Goal: Information Seeking & Learning: Learn about a topic

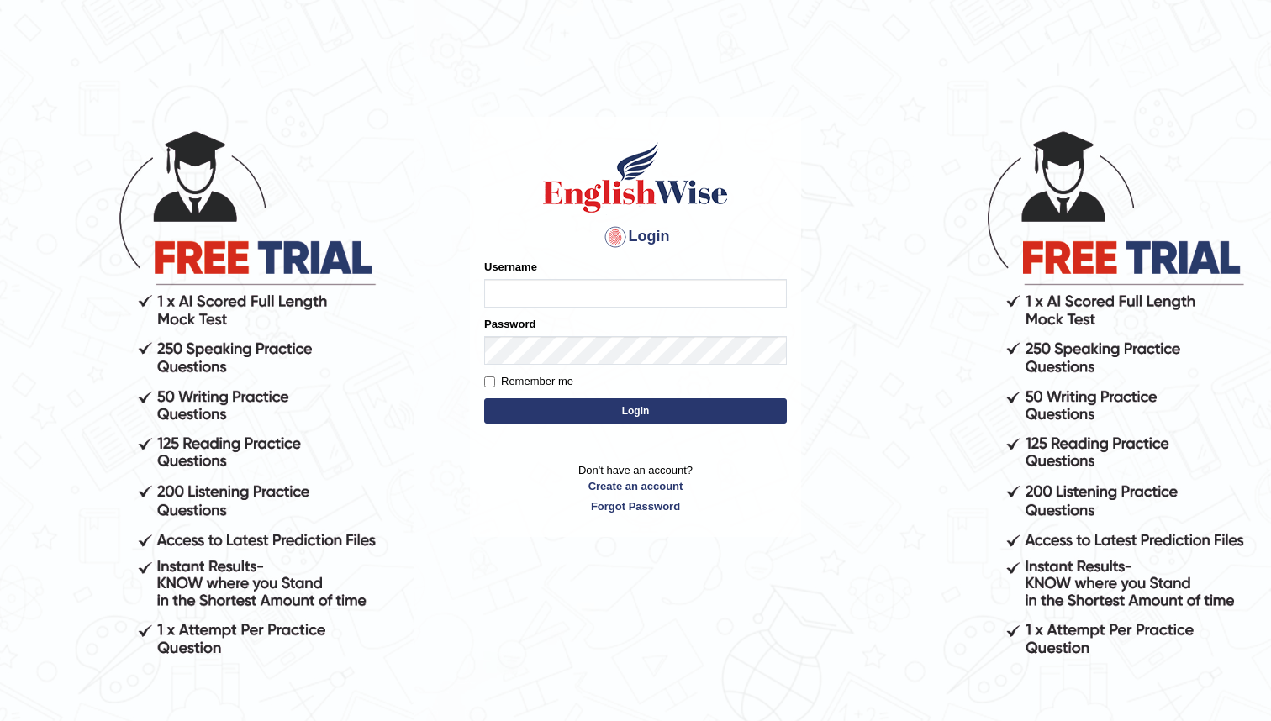
type input "bunbury6230_AC"
click at [660, 414] on button "Login" at bounding box center [635, 410] width 303 height 25
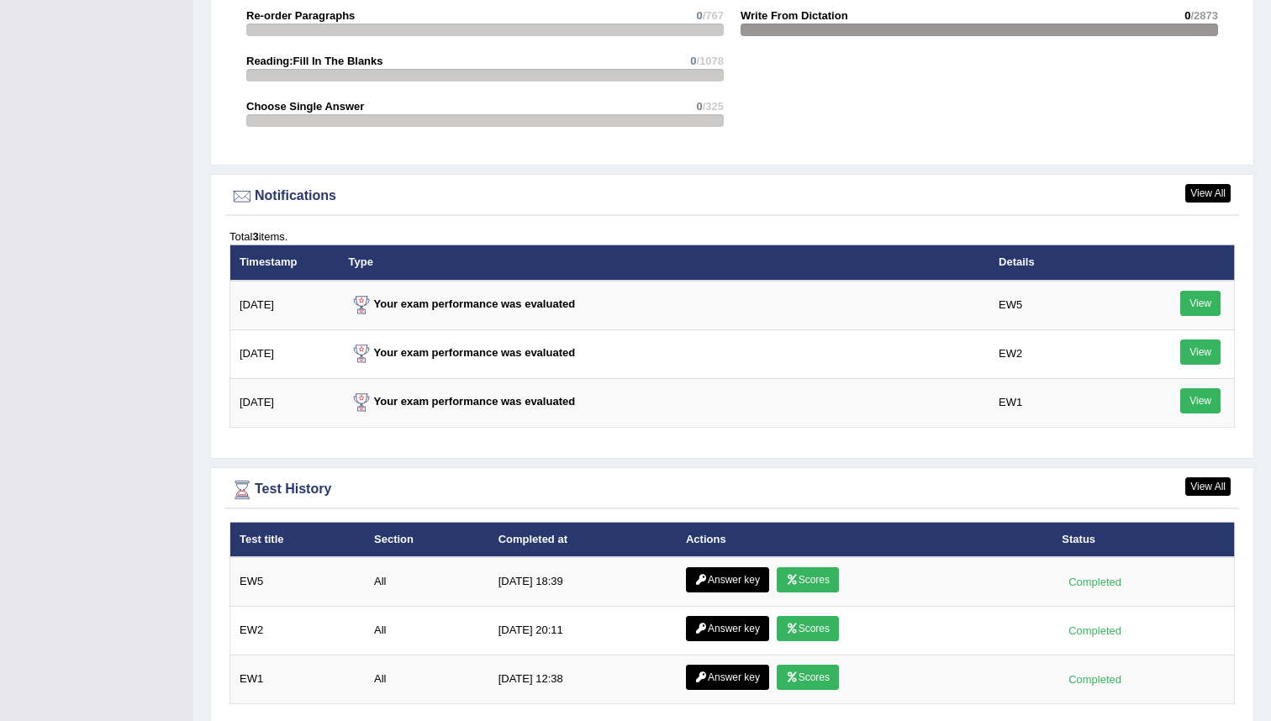
scroll to position [2058, 0]
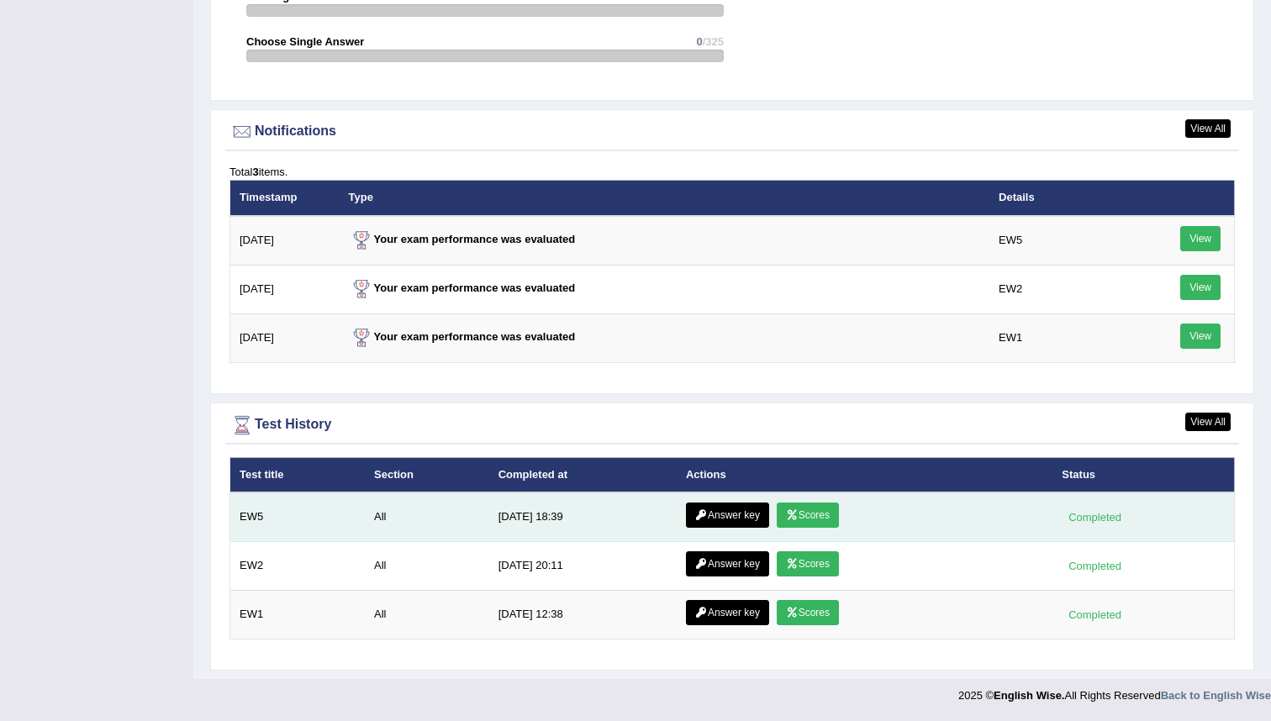
click at [630, 516] on link "Scores" at bounding box center [808, 515] width 62 height 25
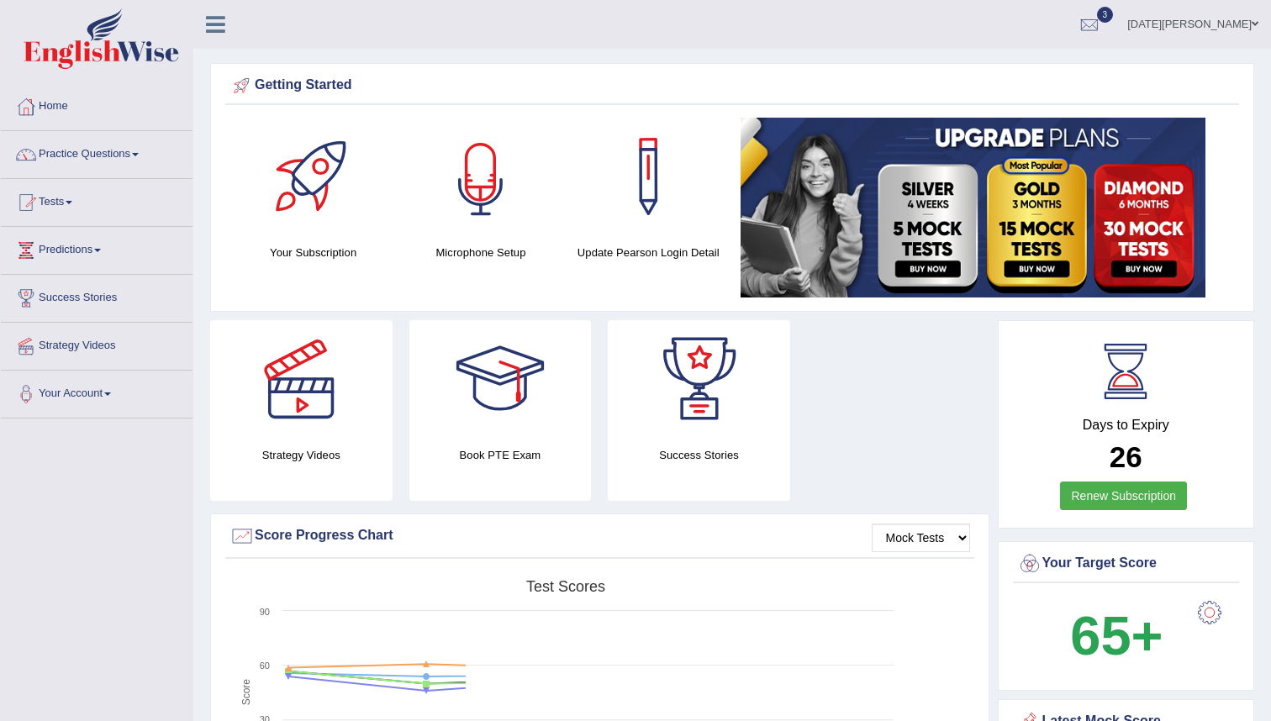
scroll to position [1949, 0]
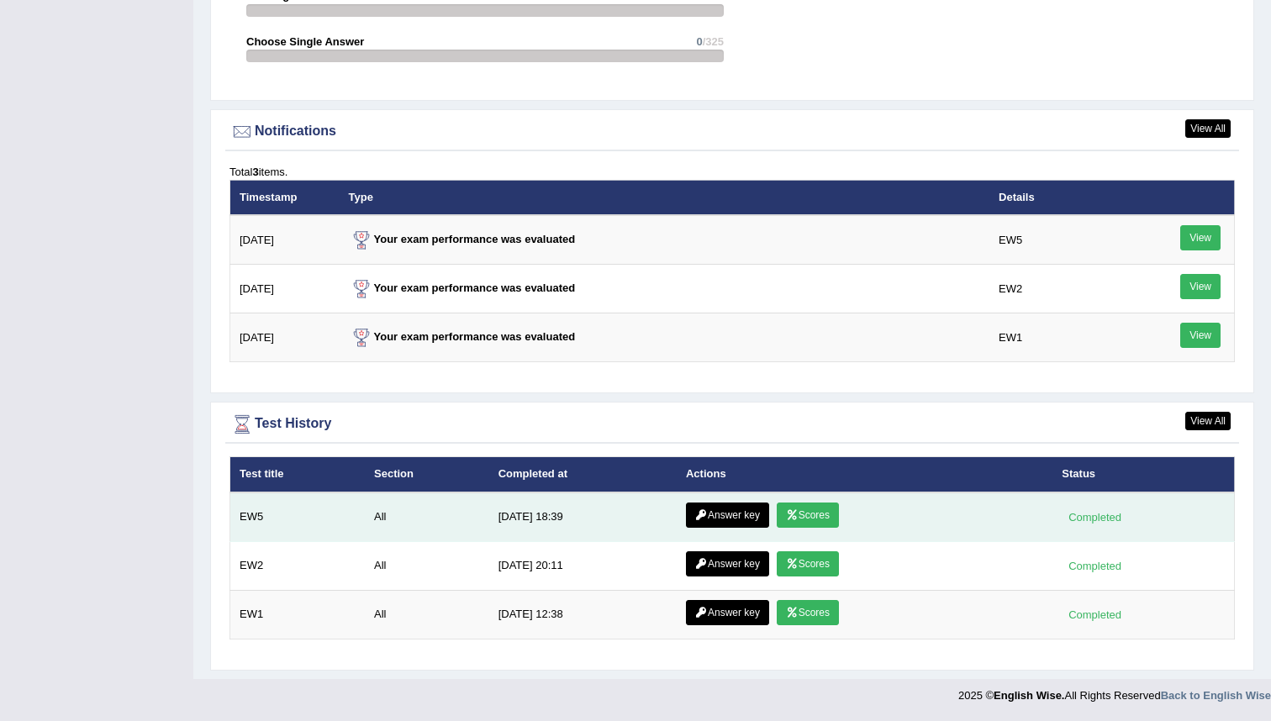
click at [731, 514] on link "Answer key" at bounding box center [727, 515] width 83 height 25
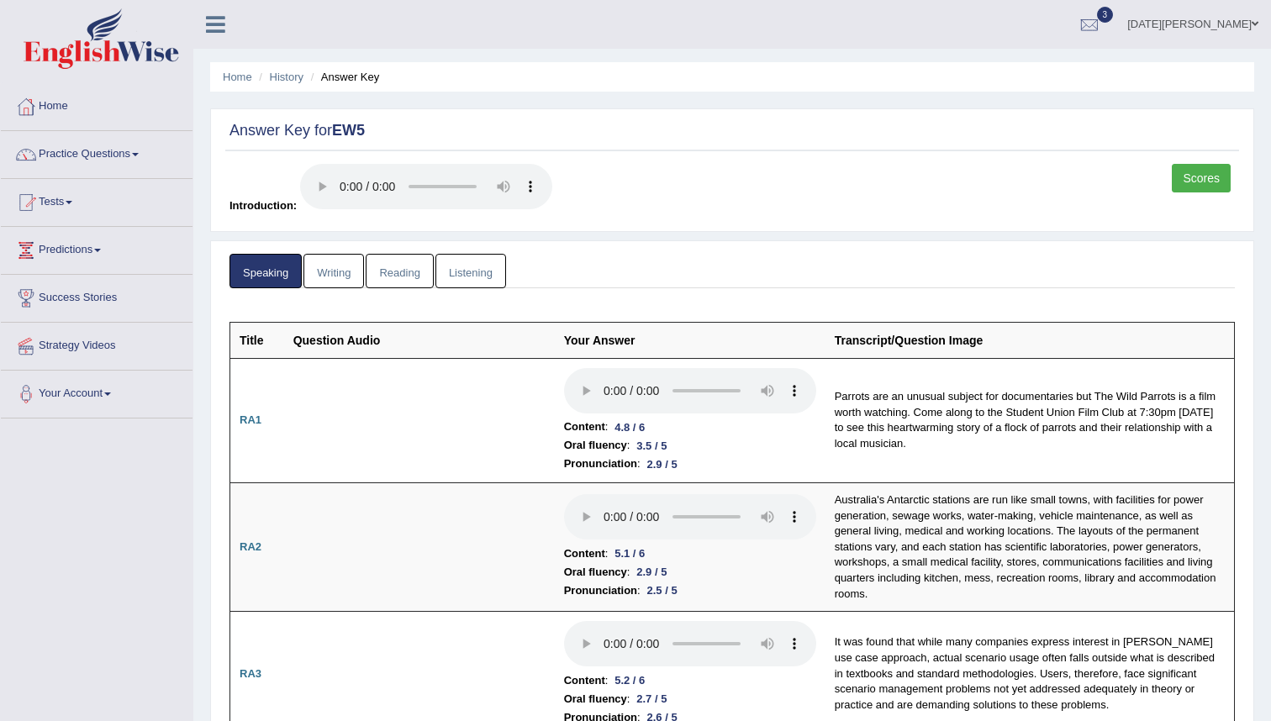
click at [324, 270] on link "Writing" at bounding box center [333, 271] width 61 height 34
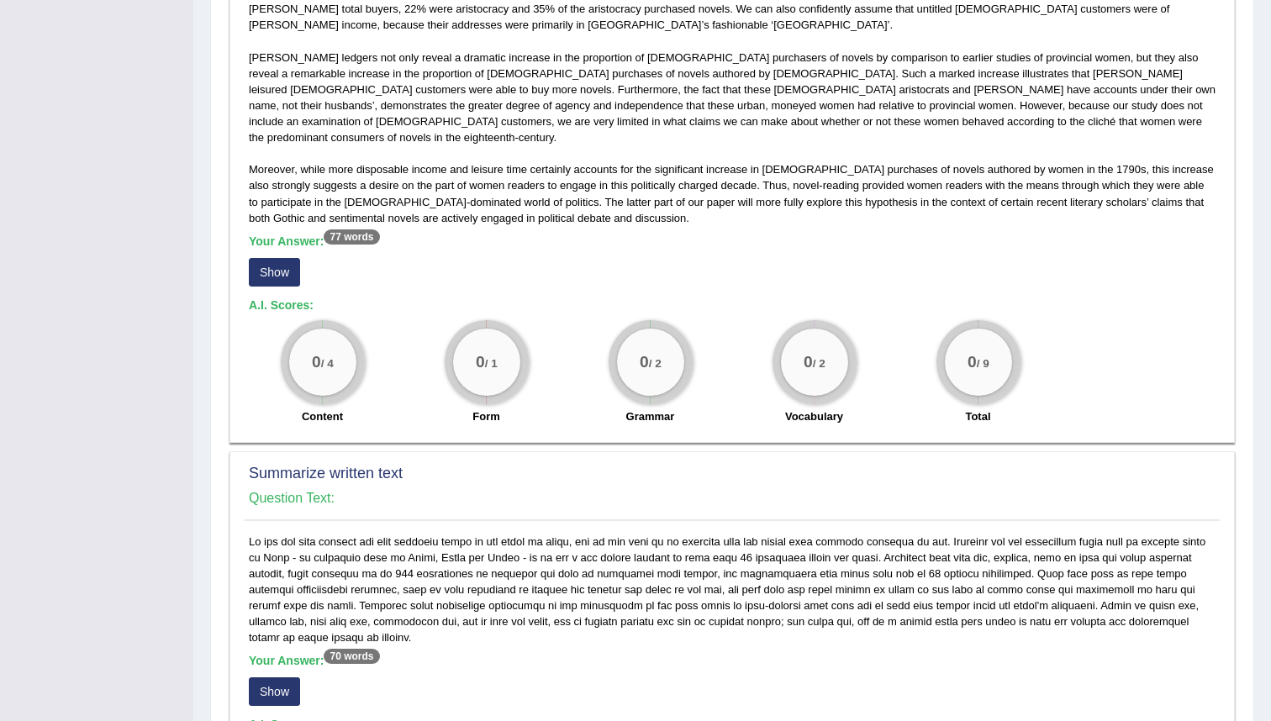
scroll to position [431, 0]
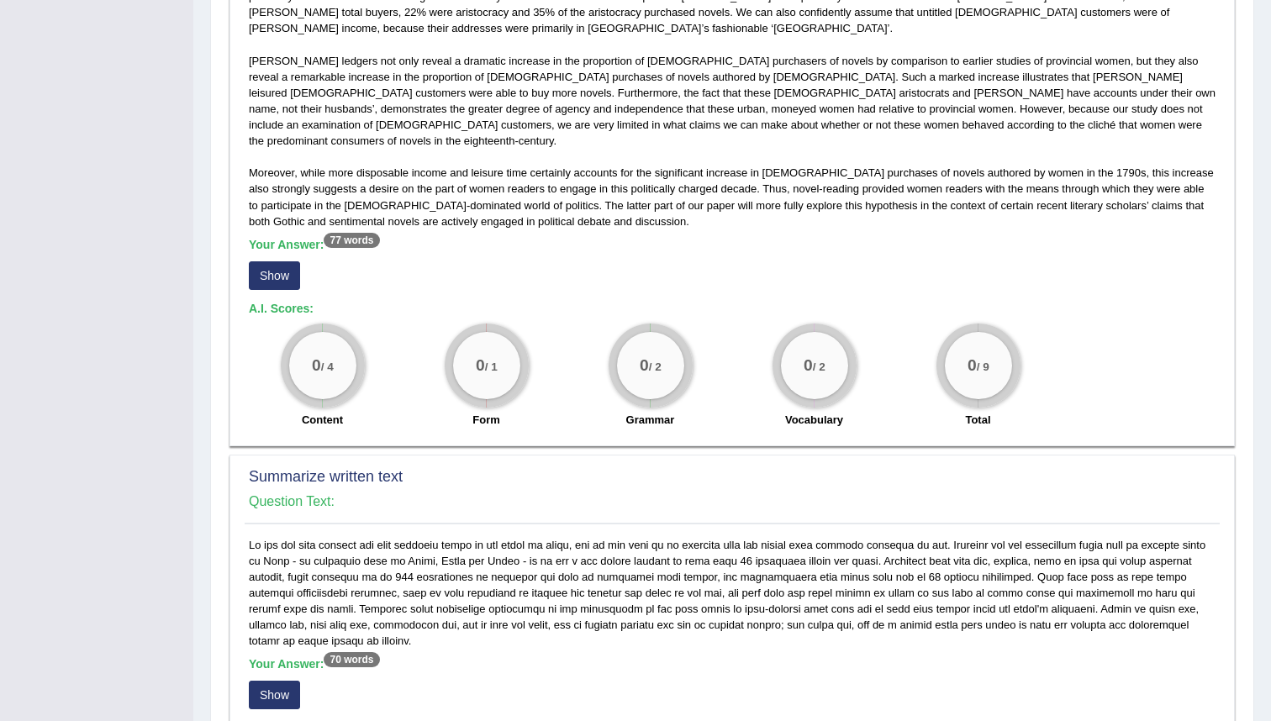
click at [280, 261] on button "Show" at bounding box center [274, 275] width 51 height 29
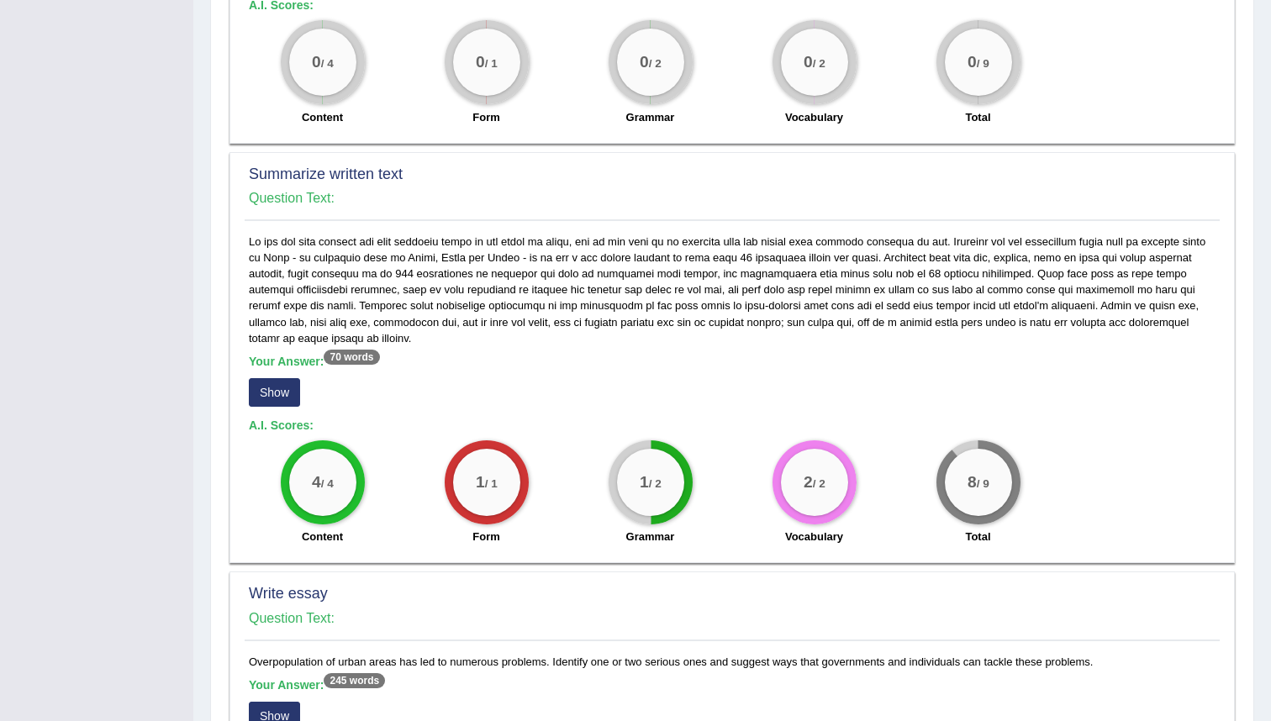
scroll to position [741, 0]
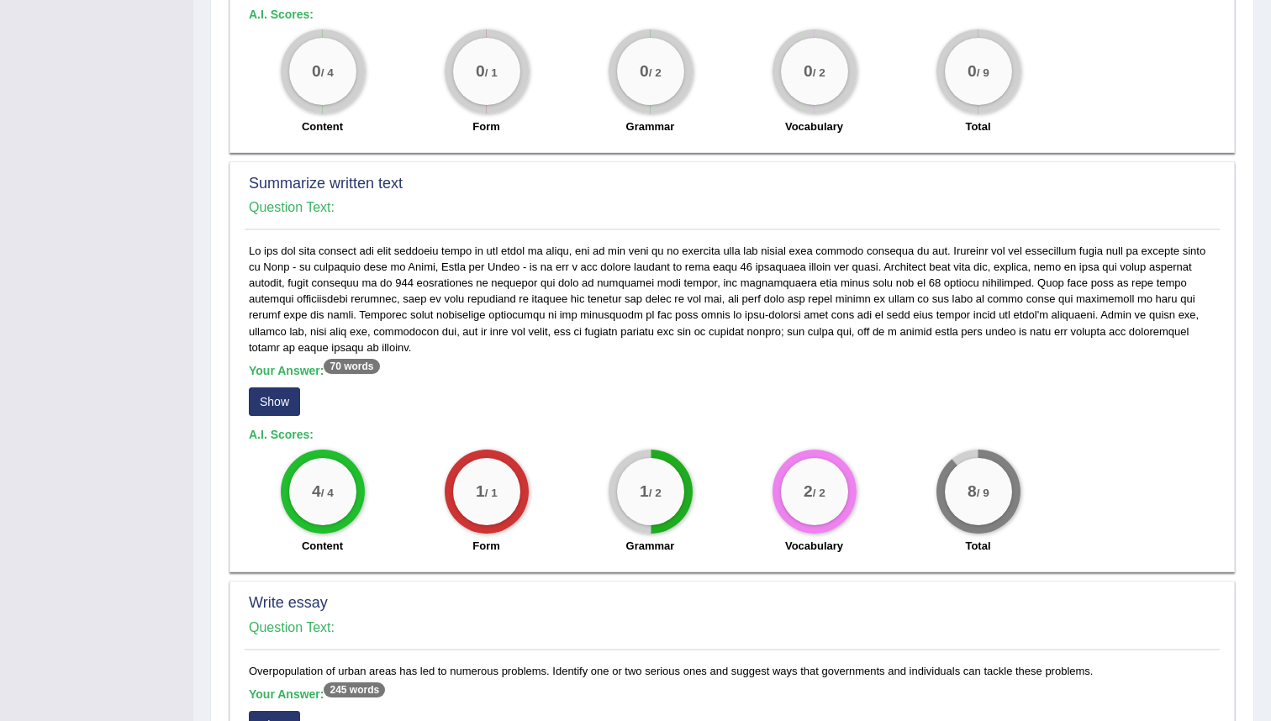
click at [277, 388] on button "Show" at bounding box center [274, 402] width 51 height 29
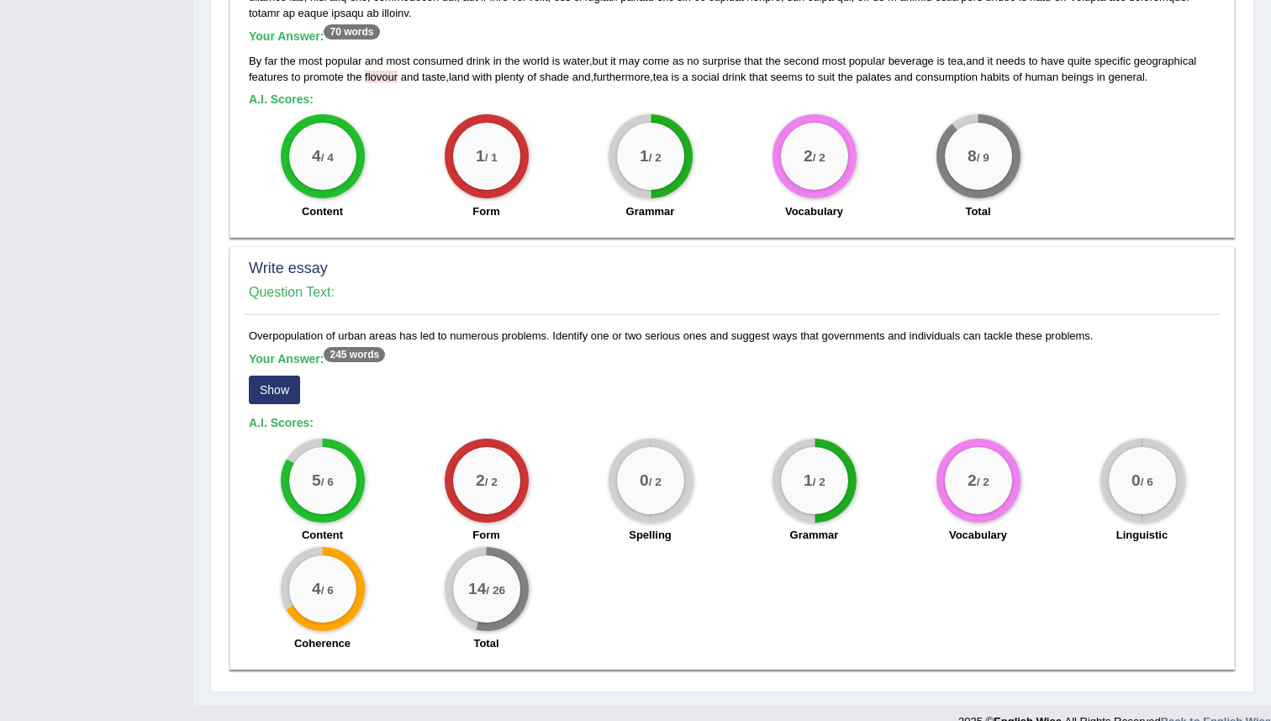
scroll to position [1086, 0]
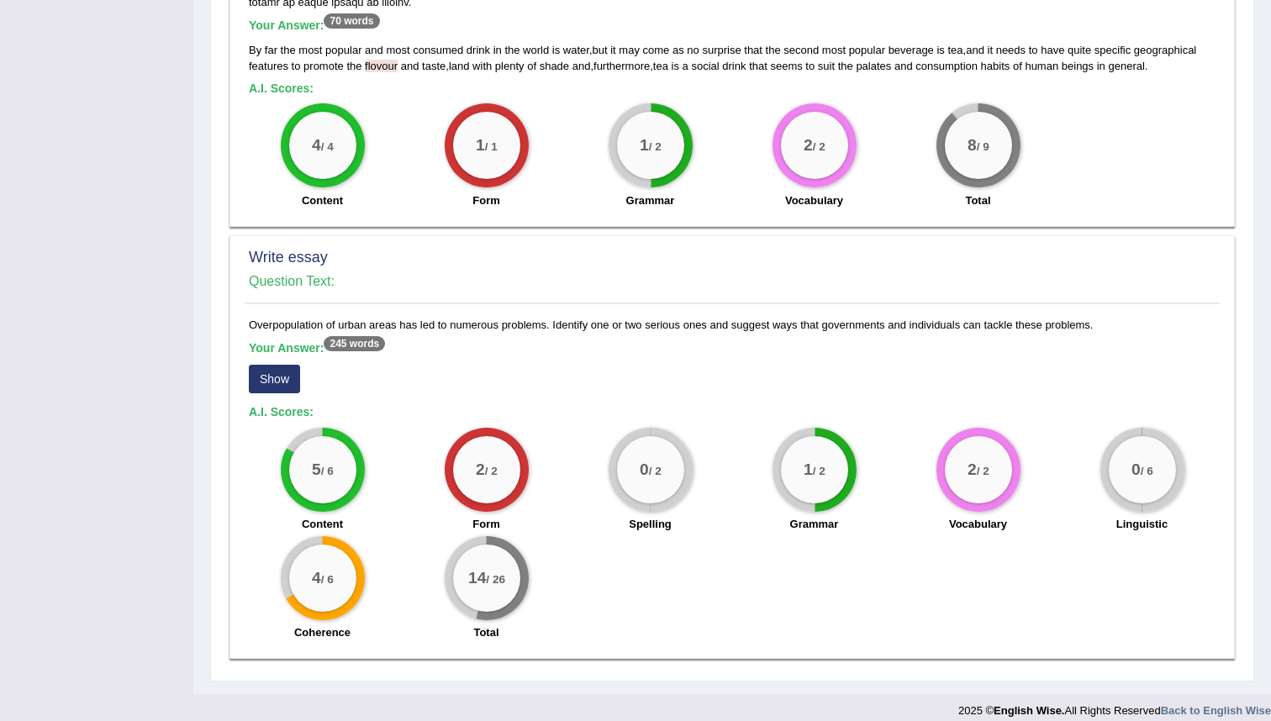
click at [277, 366] on button "Show" at bounding box center [274, 379] width 51 height 29
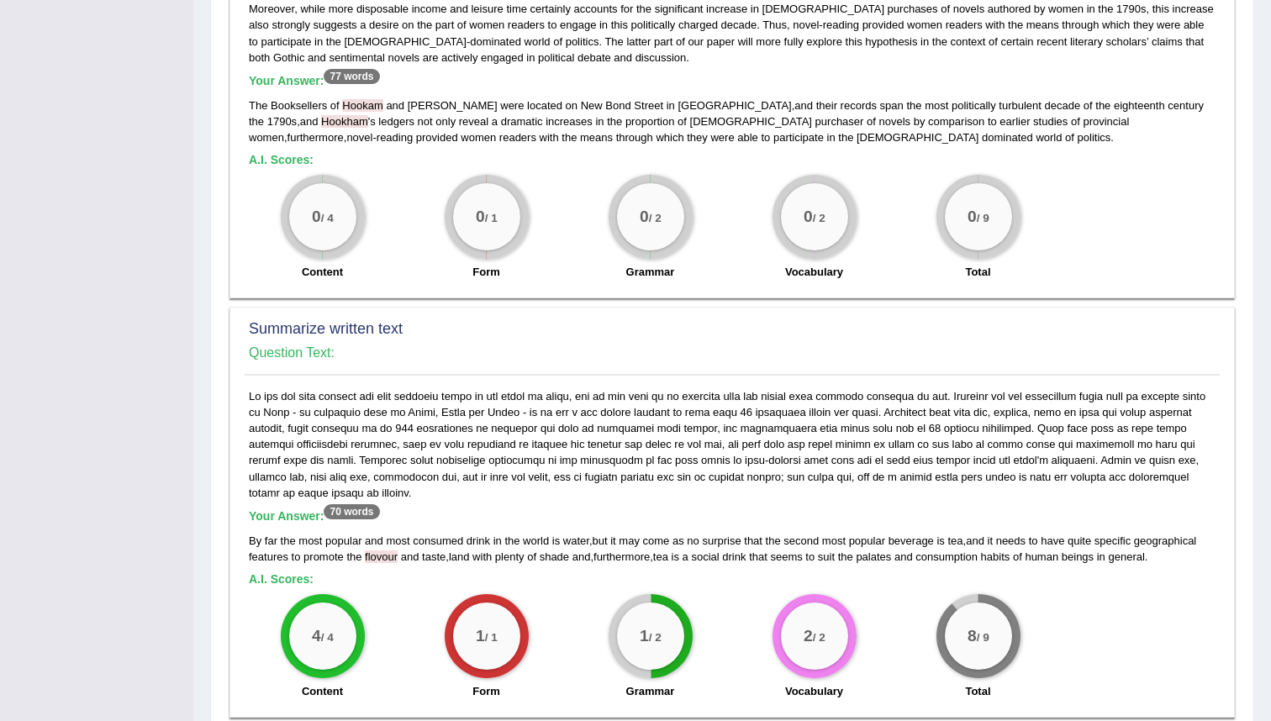
scroll to position [0, 0]
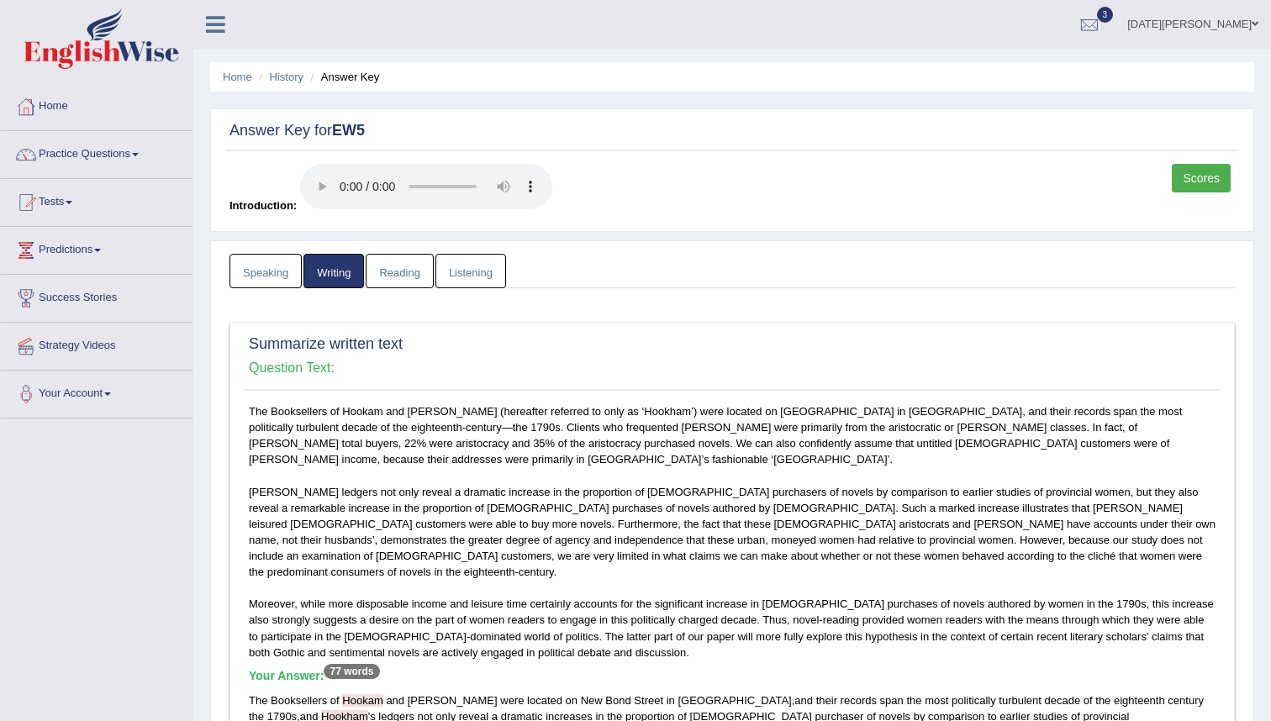
click at [408, 275] on link "Reading" at bounding box center [399, 271] width 67 height 34
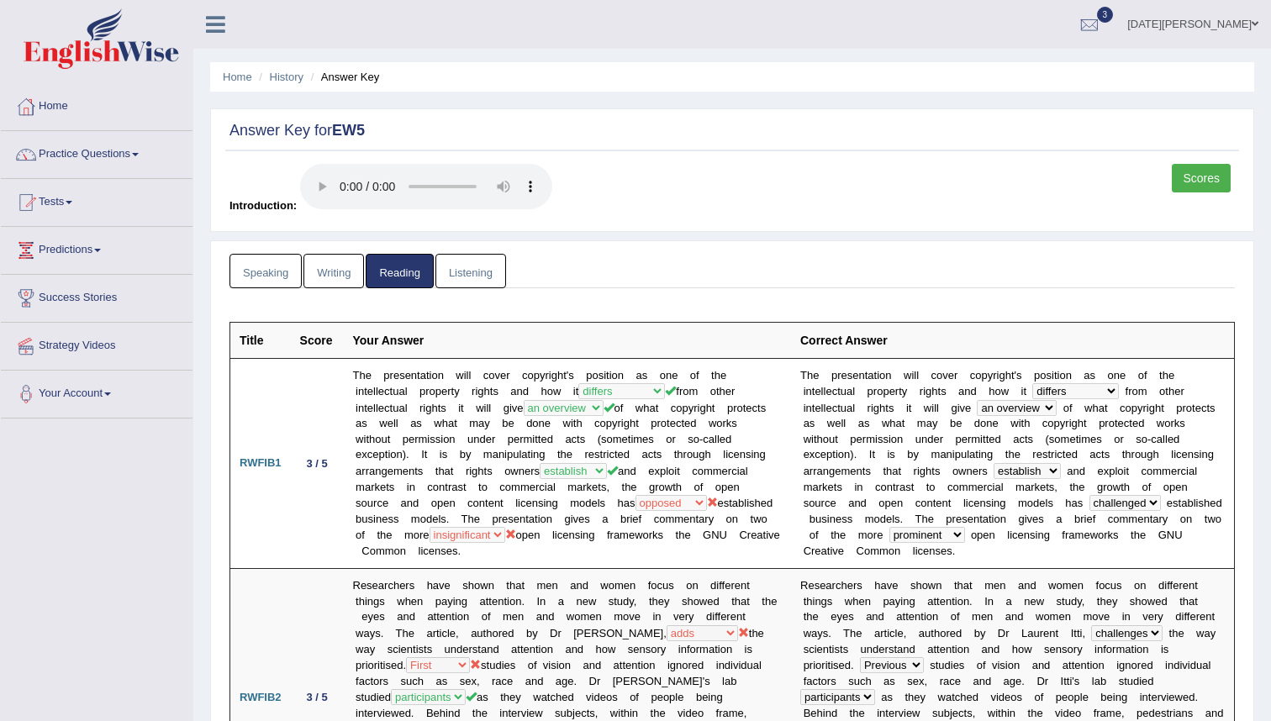
click at [473, 272] on link "Listening" at bounding box center [470, 271] width 71 height 34
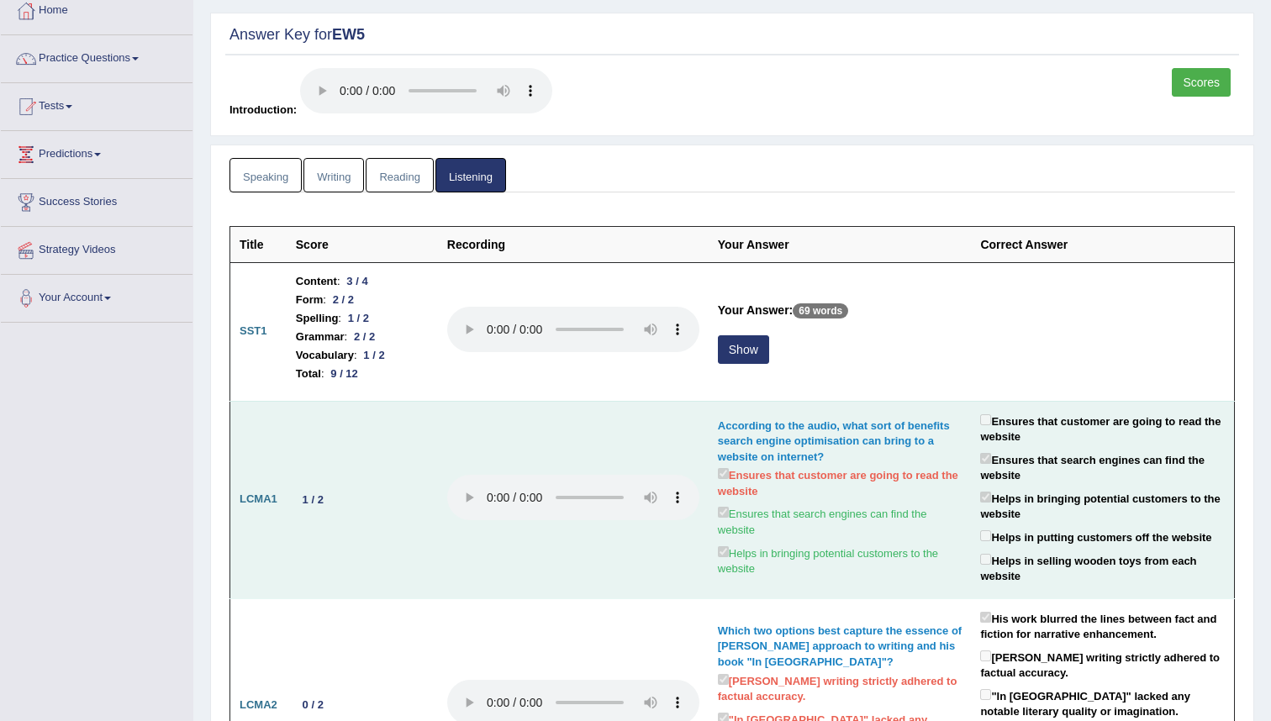
scroll to position [98, 0]
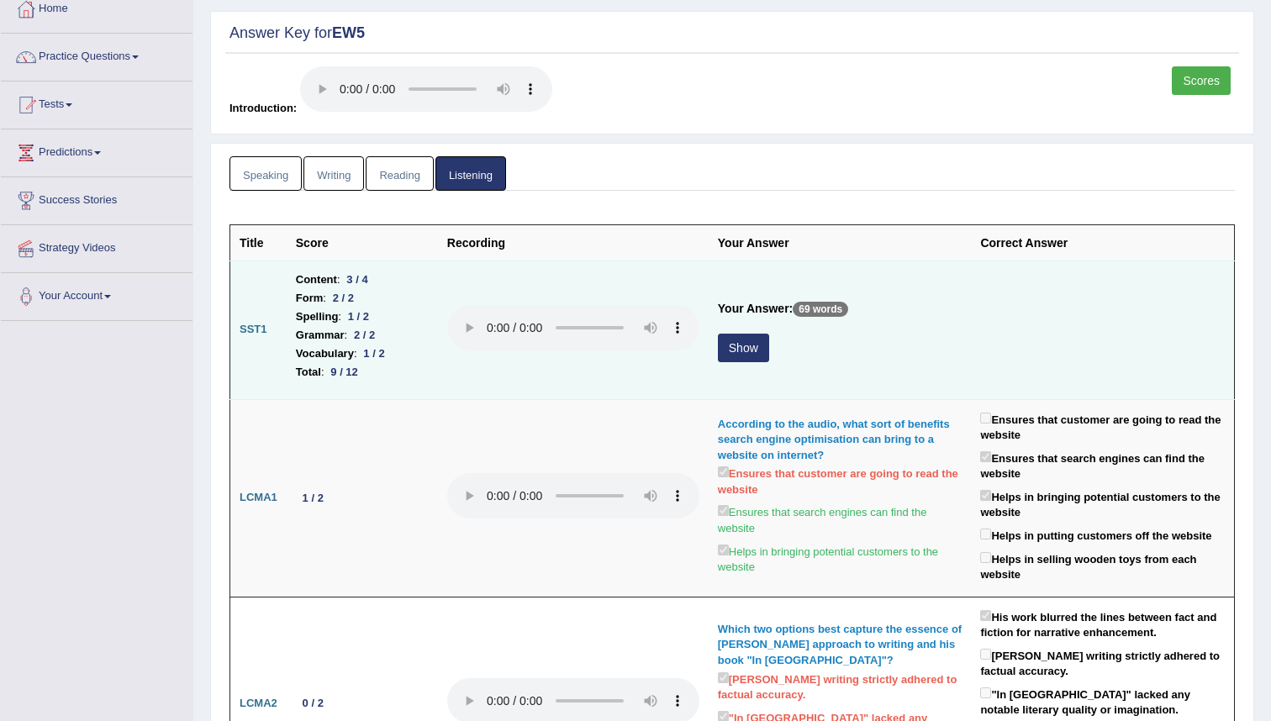
click at [746, 345] on button "Show" at bounding box center [743, 348] width 51 height 29
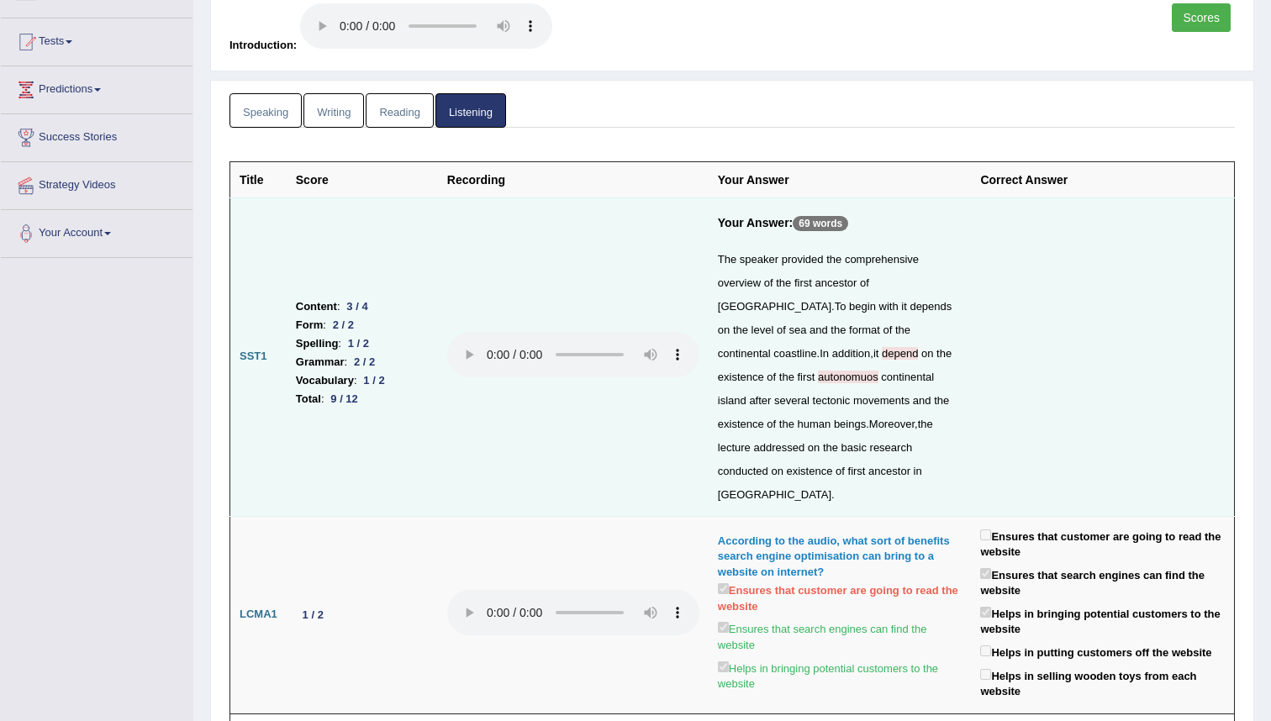
scroll to position [0, 0]
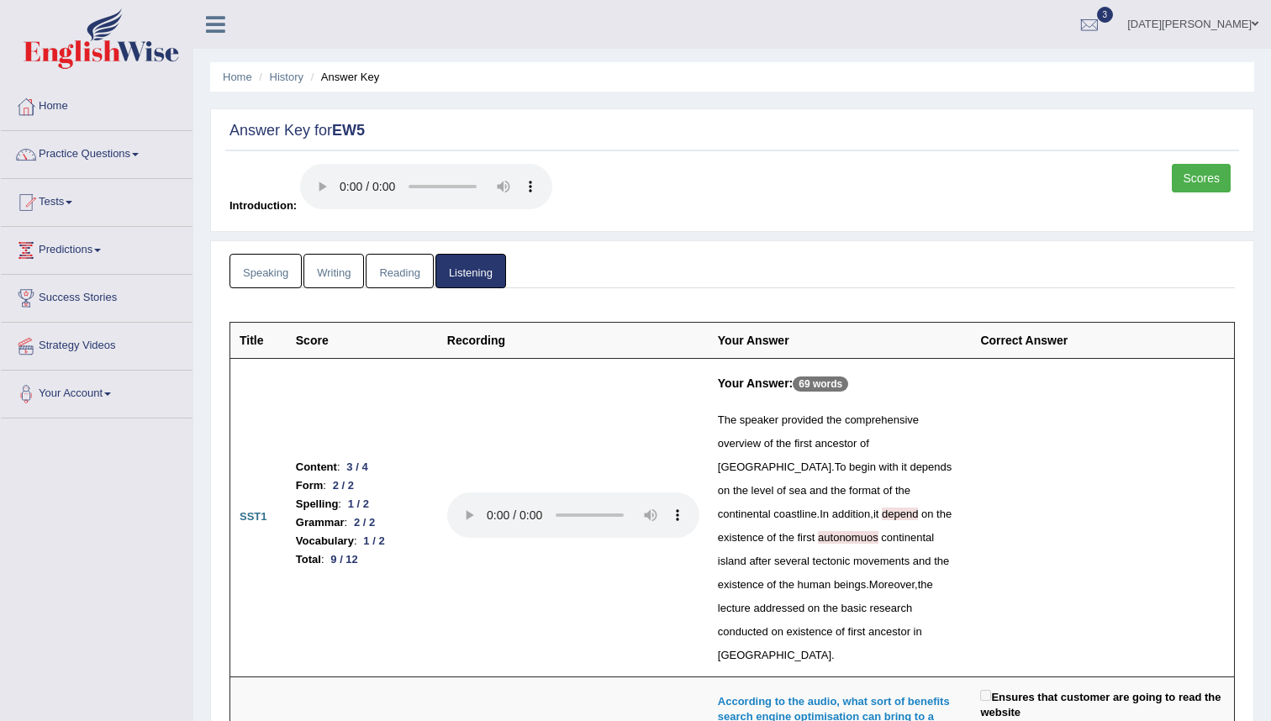
click at [274, 272] on link "Speaking" at bounding box center [265, 271] width 72 height 34
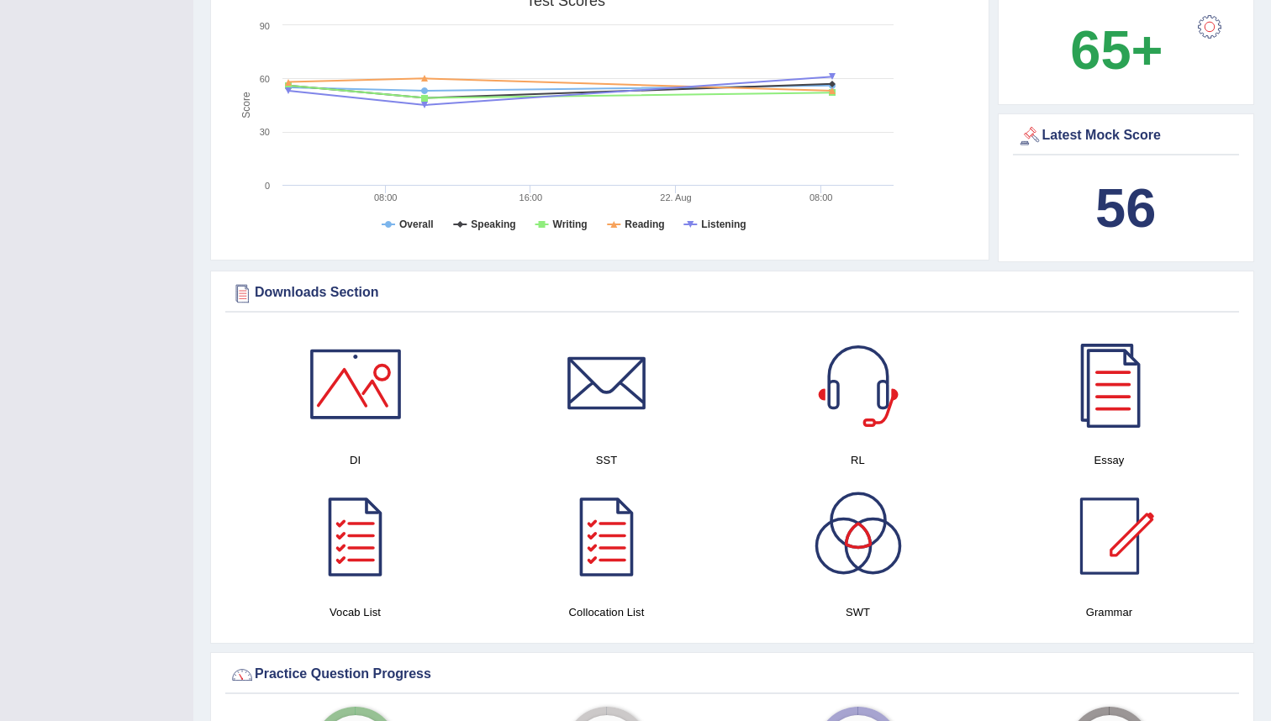
scroll to position [588, 0]
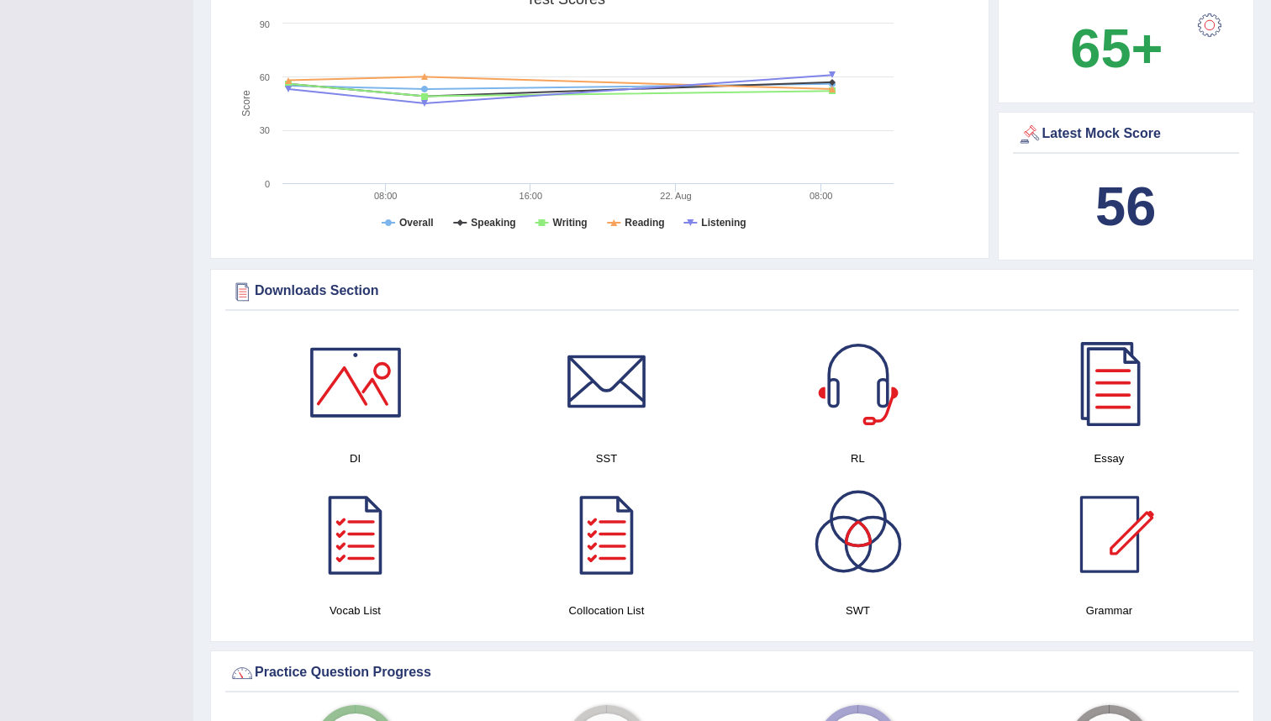
click at [1111, 136] on div "Latest Mock Score" at bounding box center [1126, 134] width 219 height 25
click at [1126, 224] on b "56" at bounding box center [1125, 206] width 61 height 61
click at [1080, 212] on div "56" at bounding box center [1126, 206] width 219 height 81
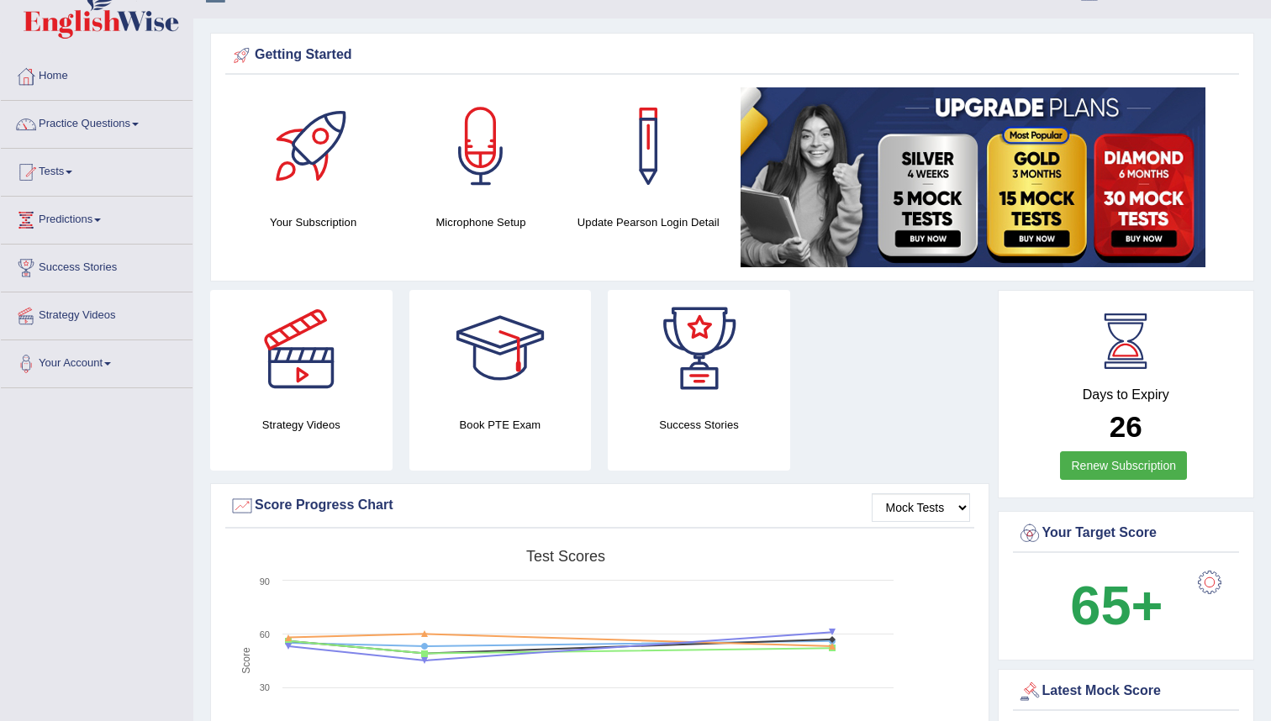
scroll to position [0, 0]
